Goal: Check status

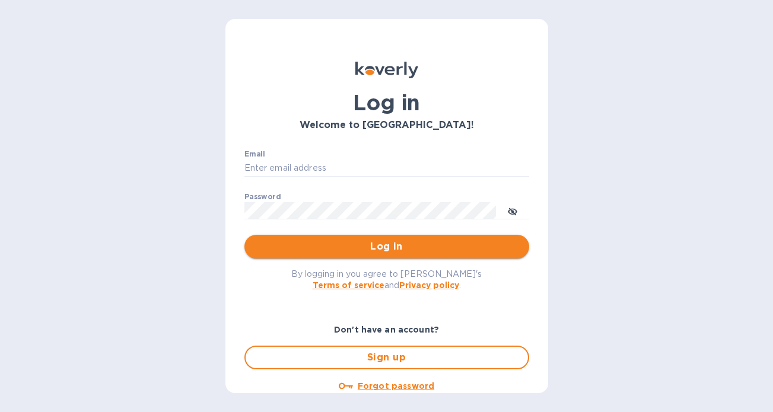
type input "b@[DOMAIN_NAME]"
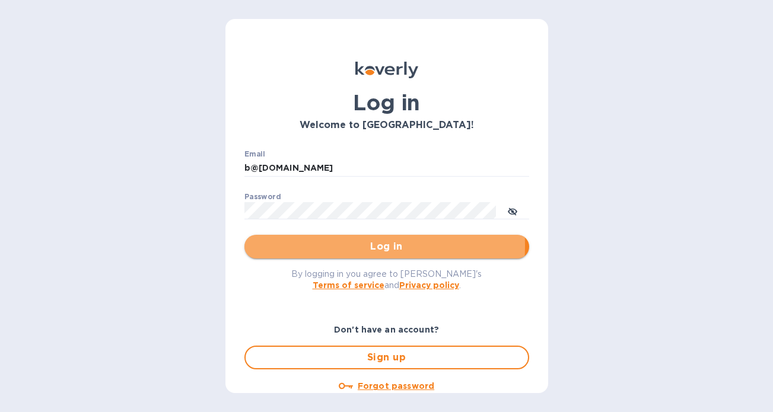
click at [314, 246] on span "Log in" at bounding box center [387, 247] width 266 height 14
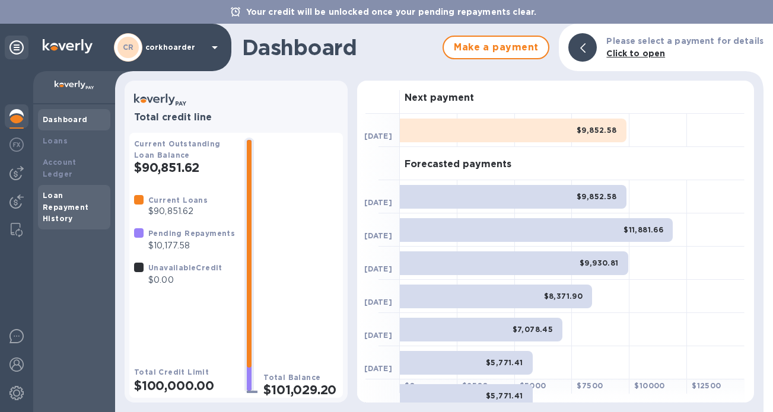
click at [63, 190] on div "Loan Repayment History" at bounding box center [74, 208] width 63 height 36
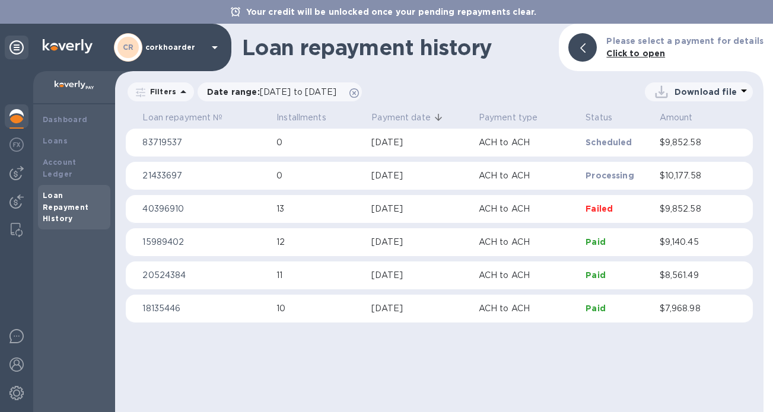
click at [14, 114] on img at bounding box center [16, 116] width 14 height 14
